Goal: Information Seeking & Learning: Learn about a topic

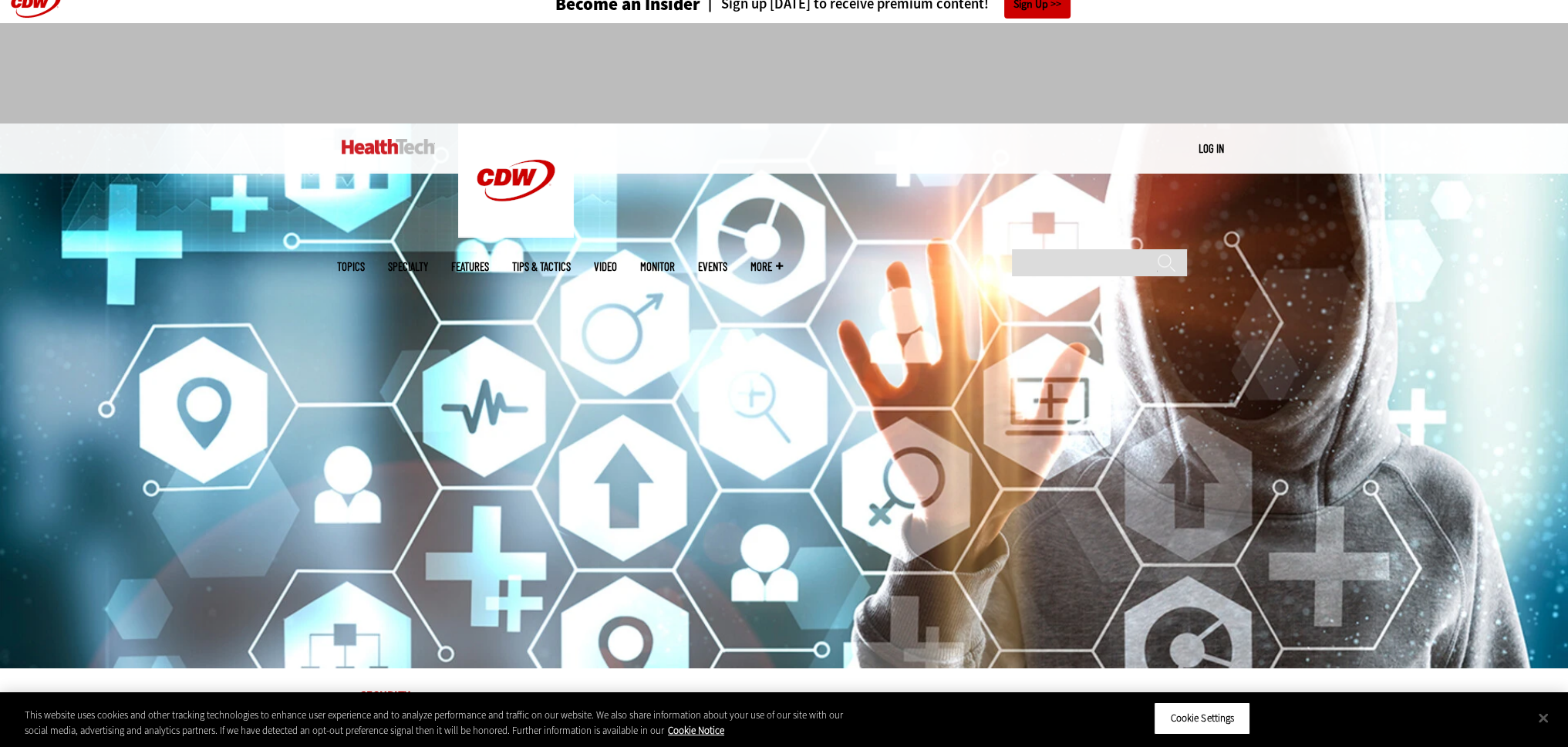
scroll to position [31, 0]
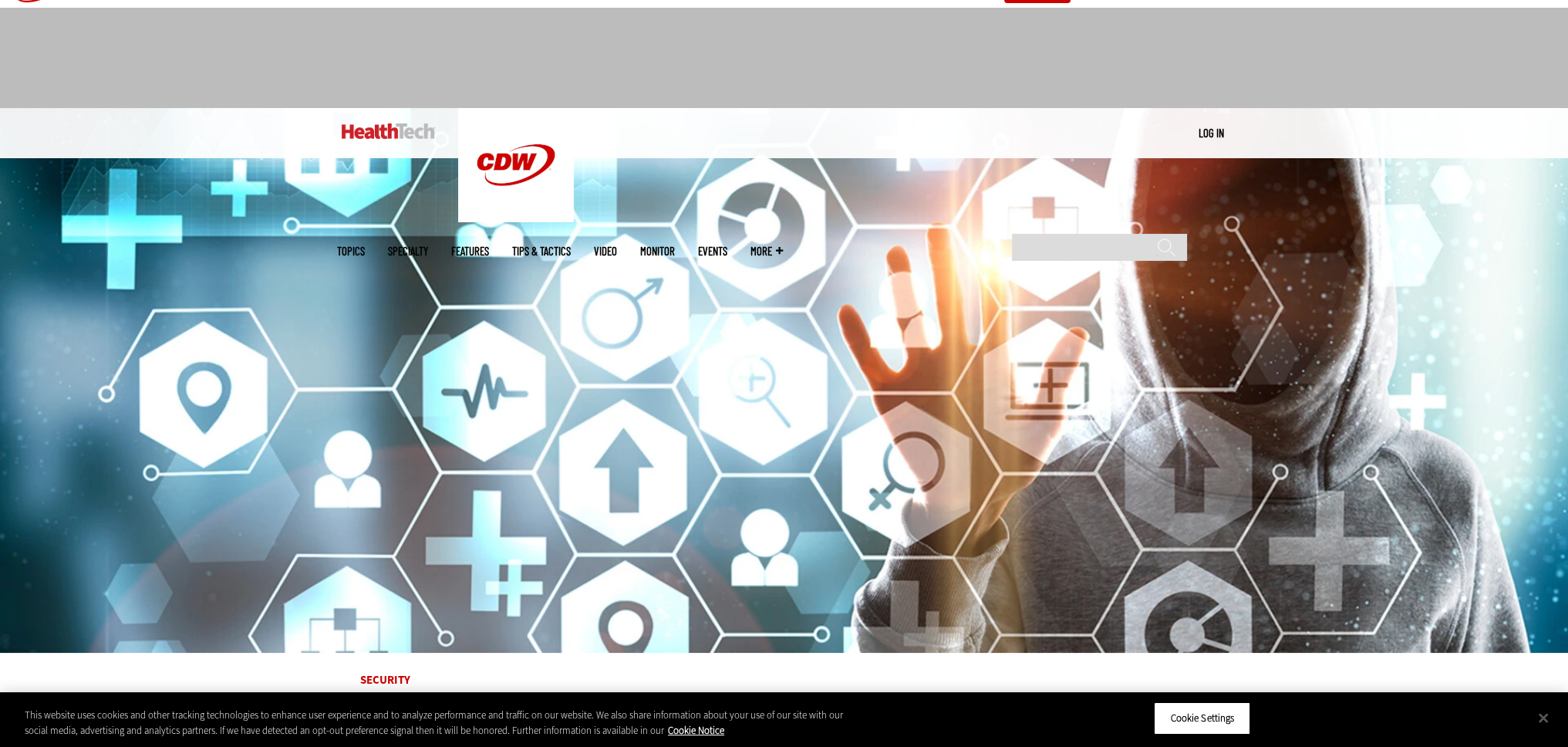
click at [385, 116] on link at bounding box center [388, 131] width 93 height 46
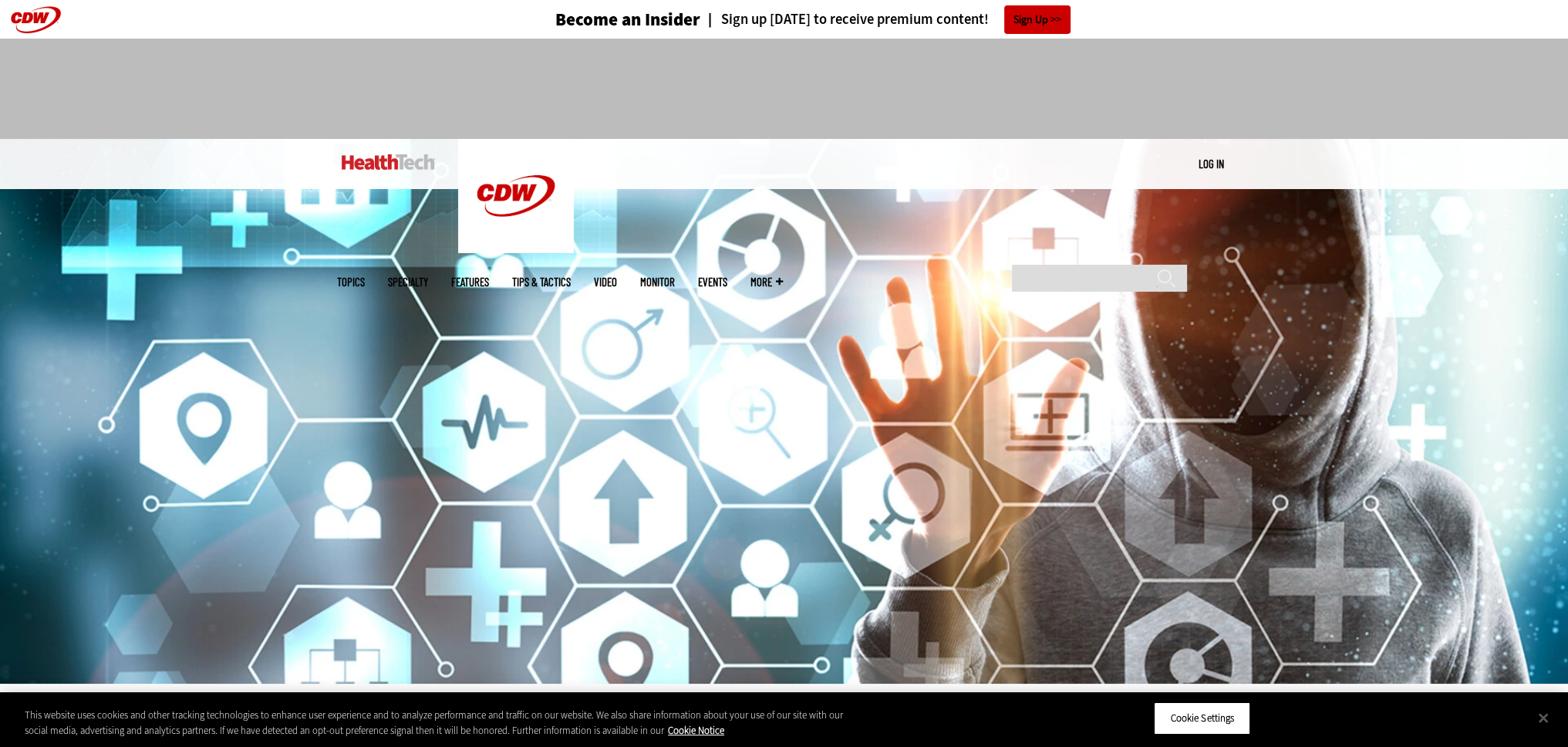
click at [400, 160] on img at bounding box center [388, 162] width 93 height 16
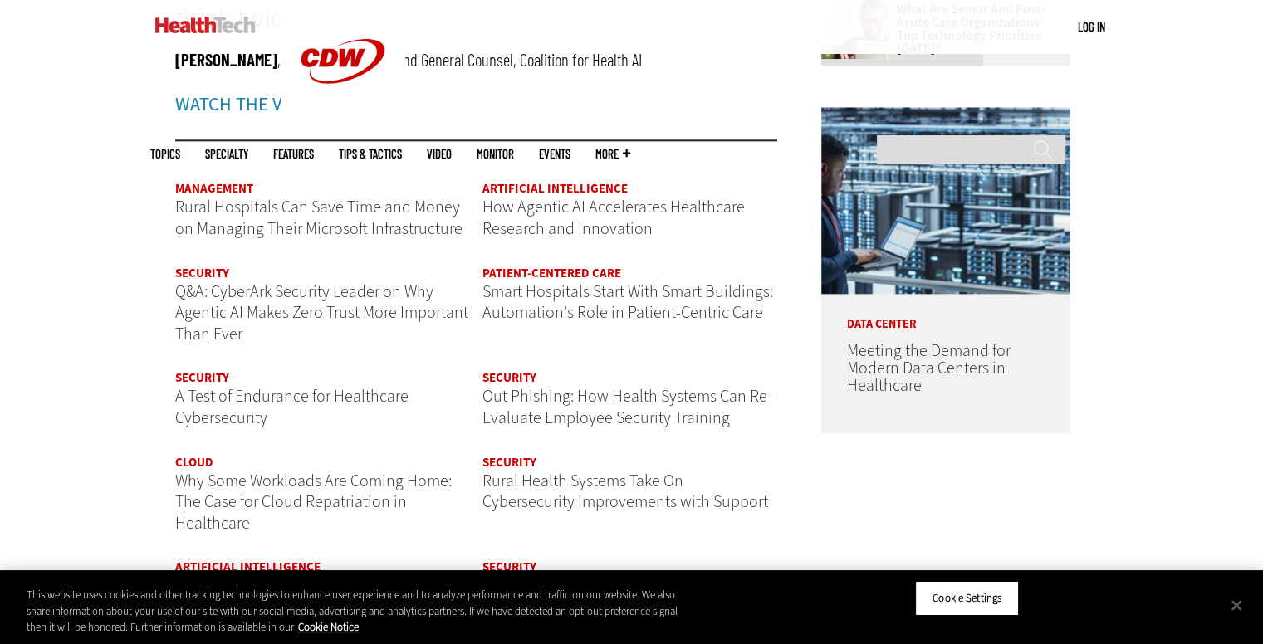
click at [136, 457] on div "Become an Insider Sign up today to receive premium content! Sign Up MENU Log in…" at bounding box center [631, 509] width 1263 height 4897
click at [1234, 599] on button "Close" at bounding box center [1236, 605] width 37 height 37
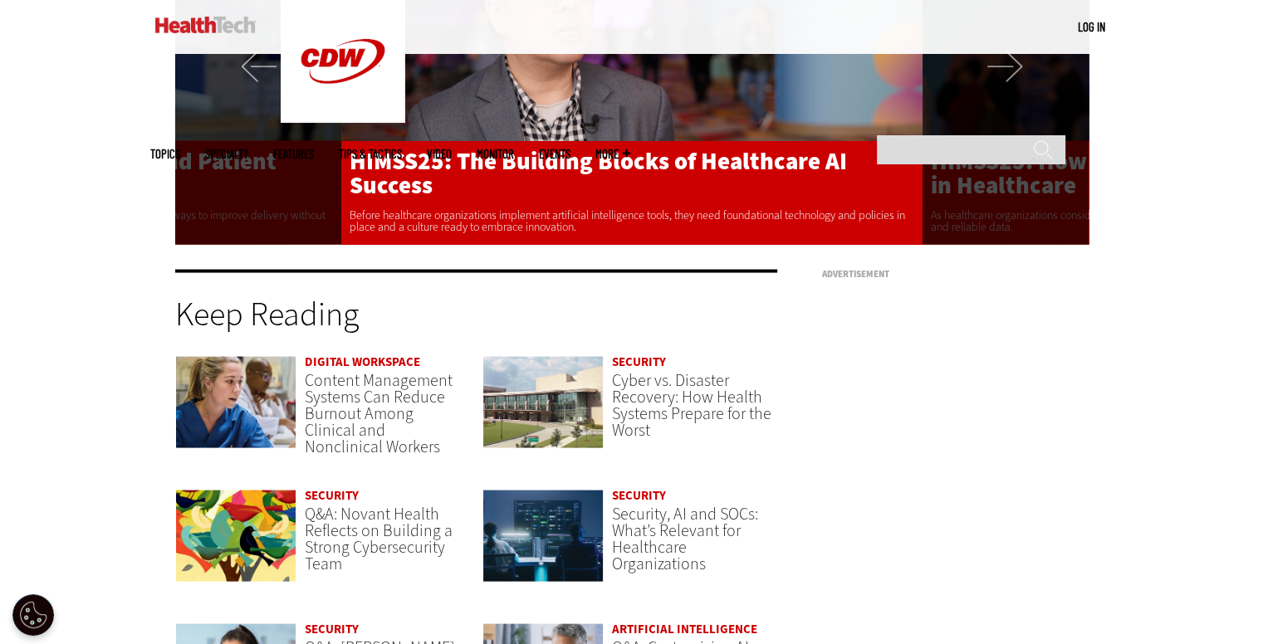
scroll to position [3313, 0]
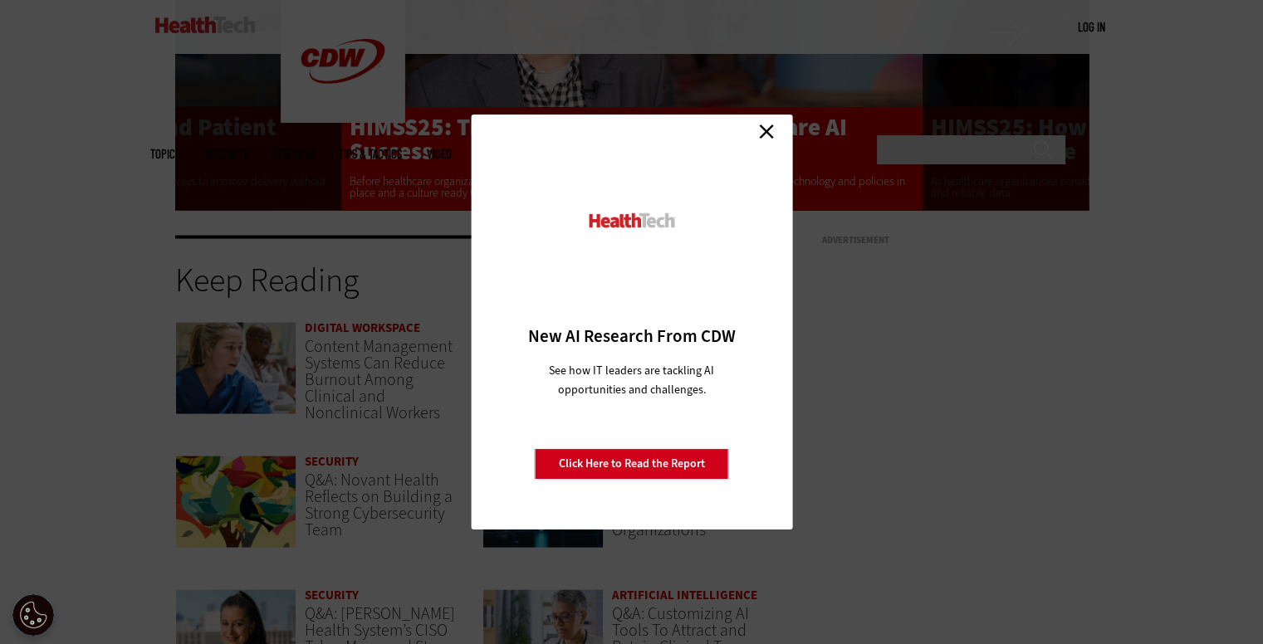
click at [770, 130] on link "Close" at bounding box center [766, 131] width 25 height 25
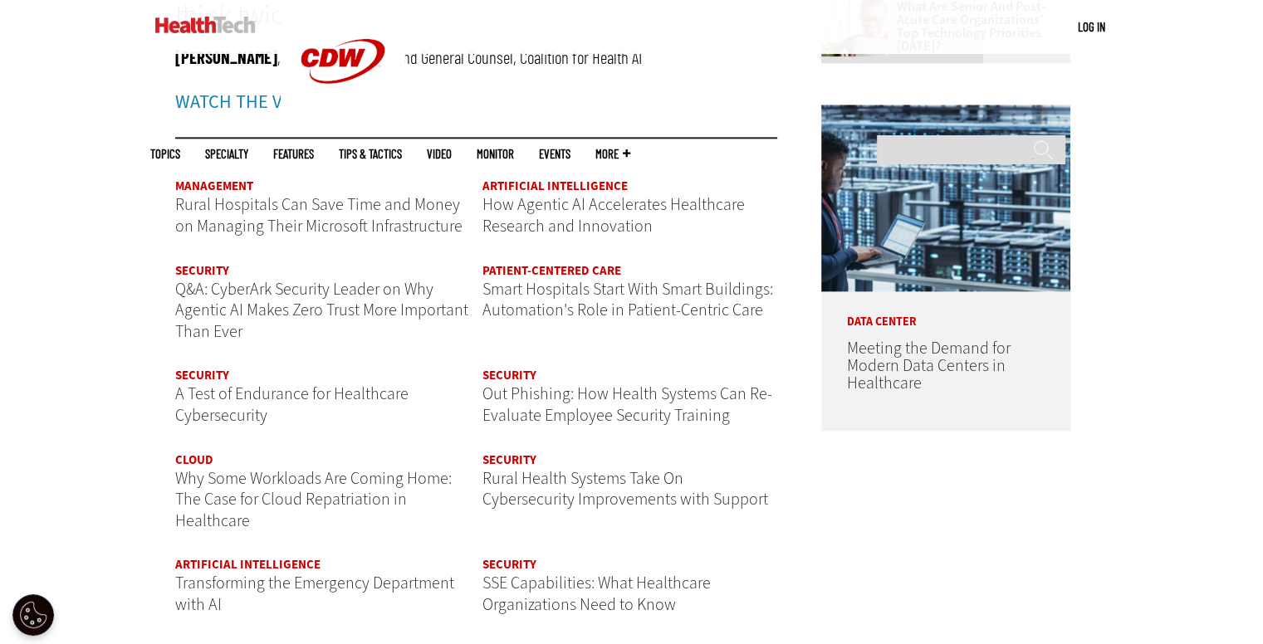
scroll to position [1928, 0]
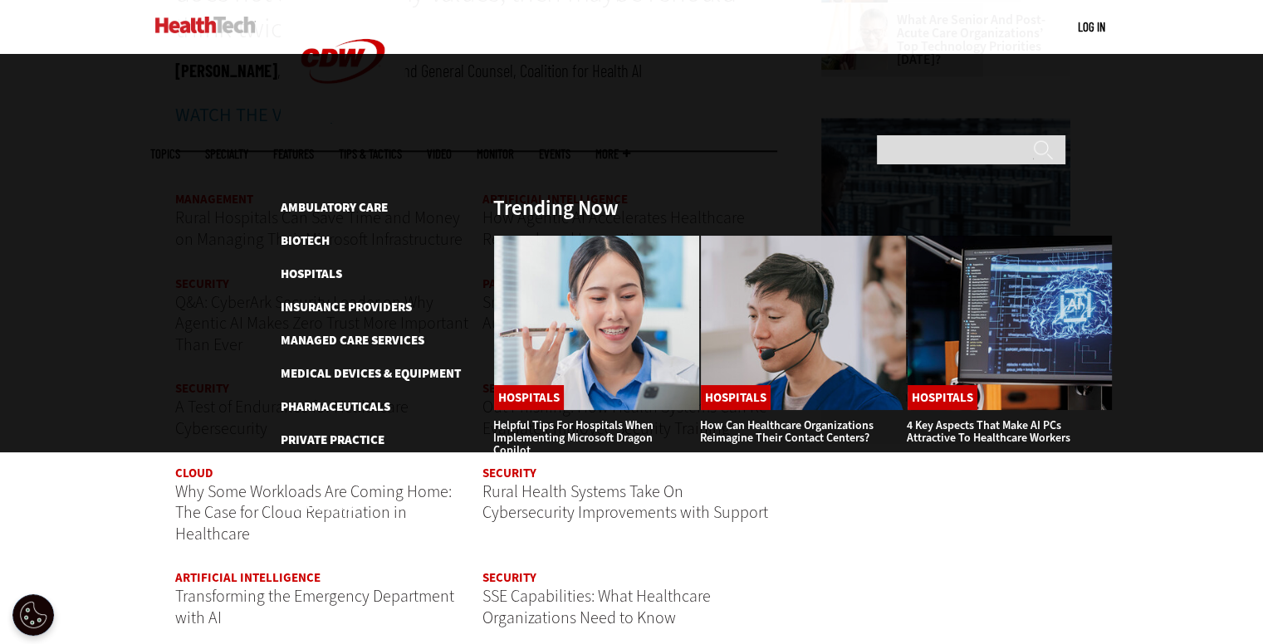
click at [422, 127] on ul "Topics Specialty Features Tips & Tactics Video MonITor Events More Search" at bounding box center [402, 154] width 505 height 54
click at [314, 148] on link "Features" at bounding box center [293, 154] width 41 height 12
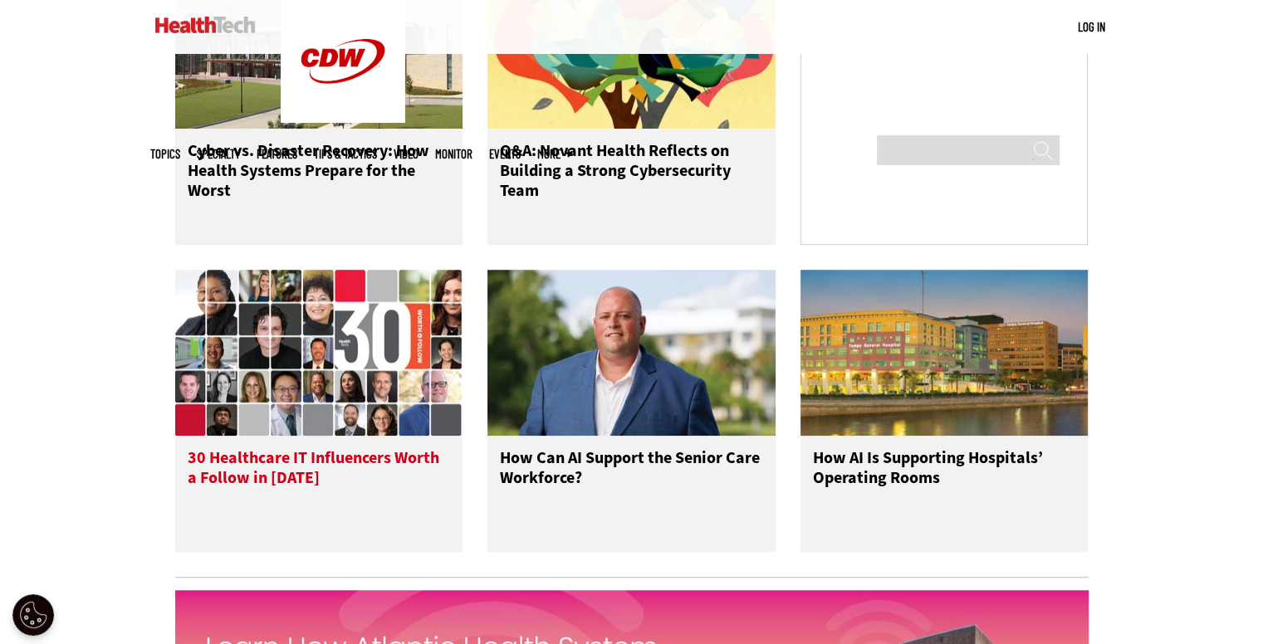
scroll to position [1300, 0]
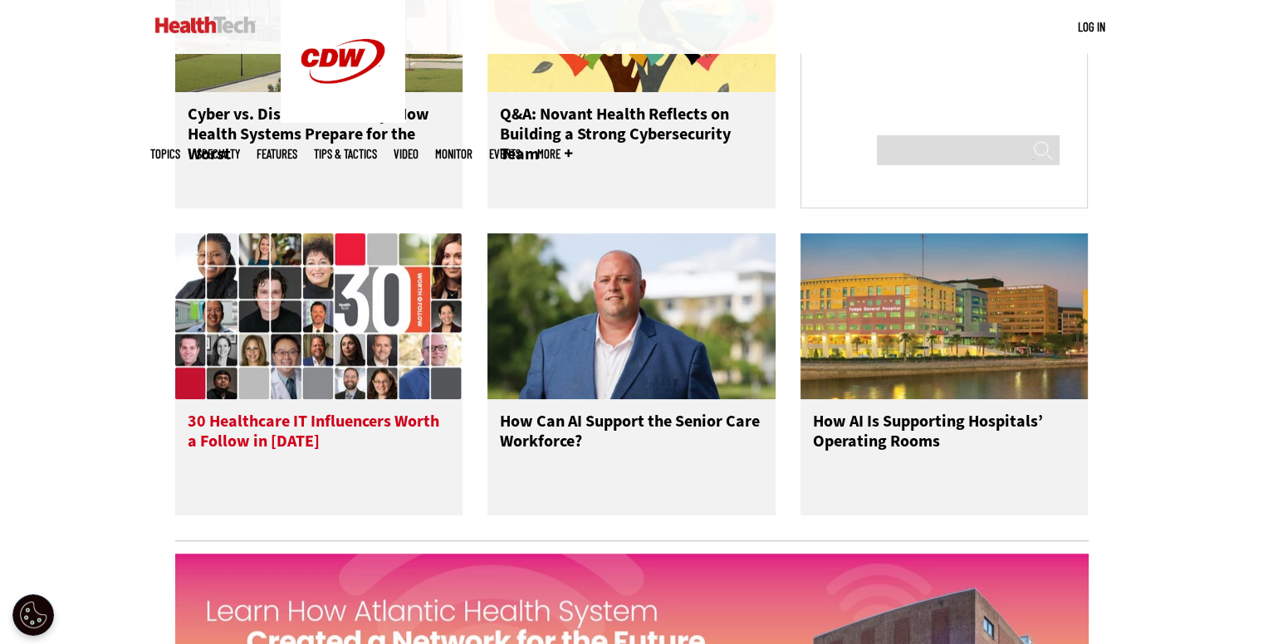
click at [262, 451] on h3 "30 Healthcare IT Influencers Worth a Follow in [DATE]" at bounding box center [319, 445] width 263 height 66
